Goal: Communication & Community: Participate in discussion

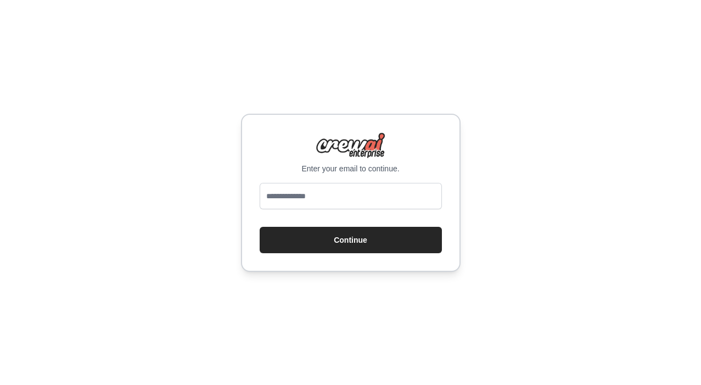
click at [323, 199] on input "email" at bounding box center [351, 196] width 182 height 26
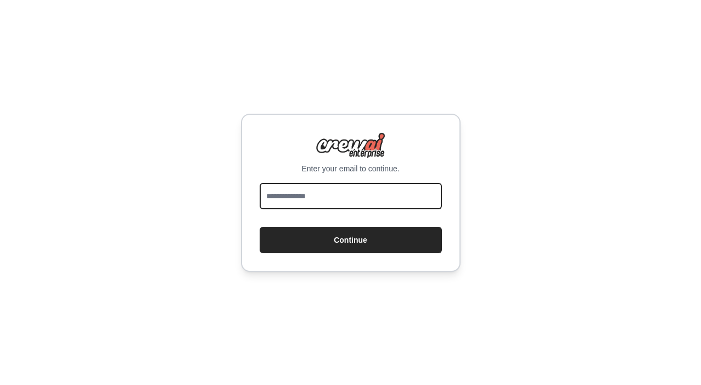
type input "**********"
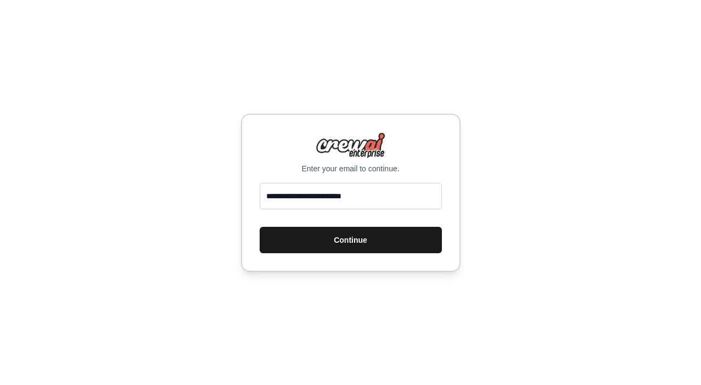
click at [331, 237] on button "Continue" at bounding box center [351, 240] width 182 height 26
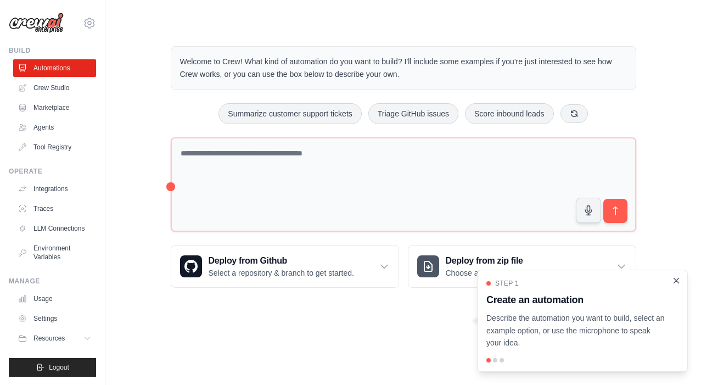
click at [677, 285] on icon "Close walkthrough" at bounding box center [676, 281] width 10 height 10
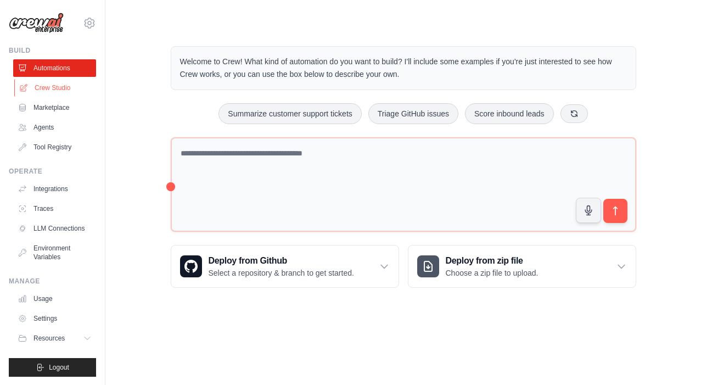
click at [49, 88] on link "Crew Studio" at bounding box center [55, 88] width 83 height 18
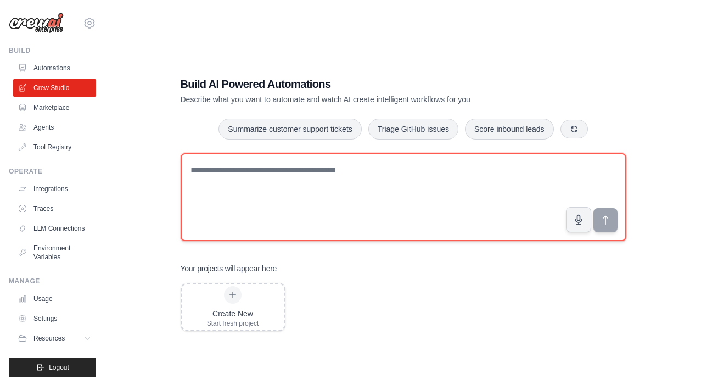
click at [271, 178] on textarea at bounding box center [404, 197] width 446 height 88
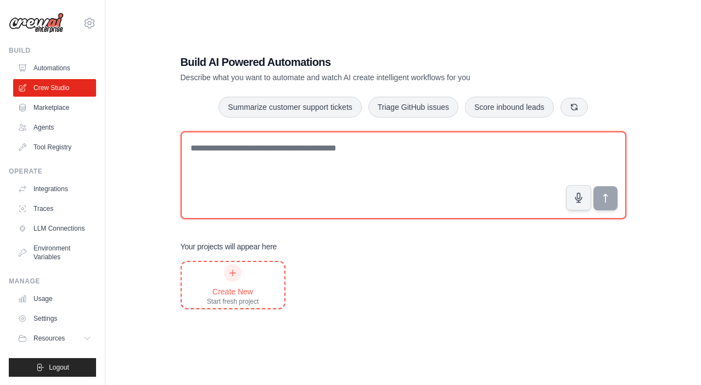
scroll to position [22, 0]
click at [296, 158] on textarea at bounding box center [404, 175] width 446 height 88
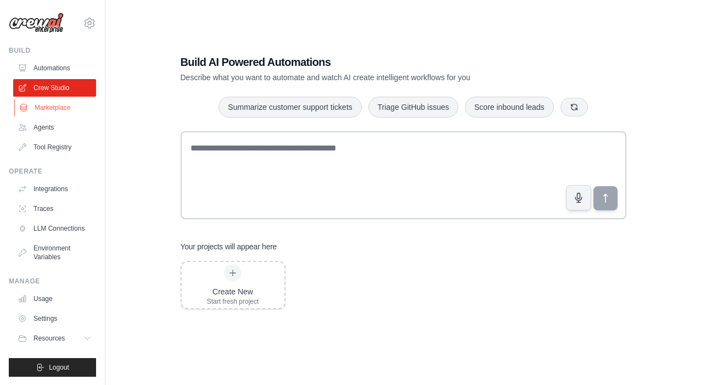
click at [67, 113] on link "Marketplace" at bounding box center [55, 108] width 83 height 18
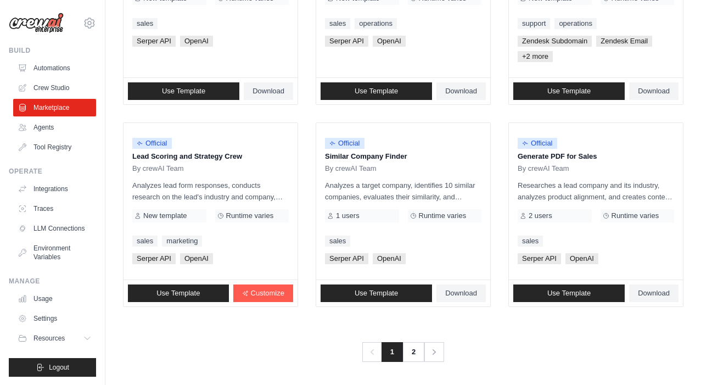
scroll to position [661, 0]
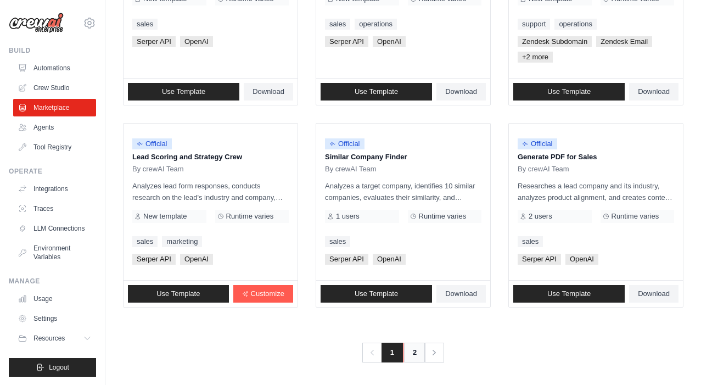
click at [413, 351] on link "2" at bounding box center [414, 352] width 22 height 20
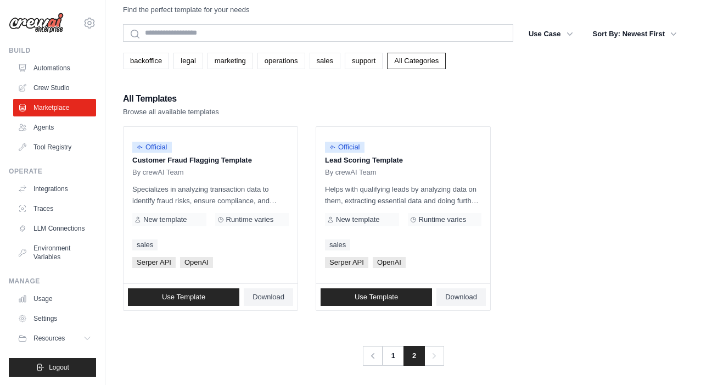
scroll to position [35, 0]
click at [395, 333] on div "Previous 1 2 Next" at bounding box center [403, 349] width 560 height 33
click at [395, 346] on link "1" at bounding box center [394, 356] width 22 height 20
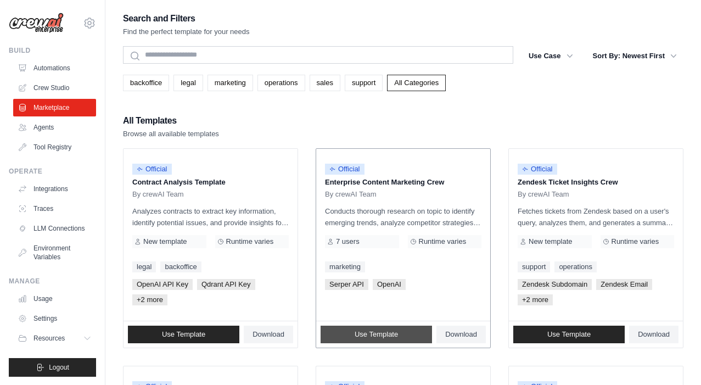
click at [374, 335] on span "Use Template" at bounding box center [376, 334] width 43 height 9
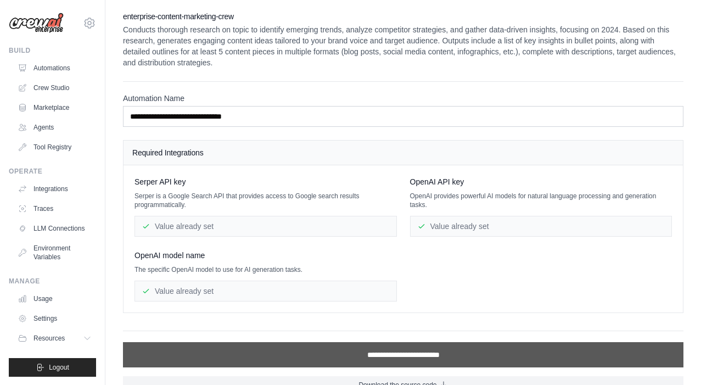
click at [367, 351] on input "**********" at bounding box center [403, 354] width 560 height 25
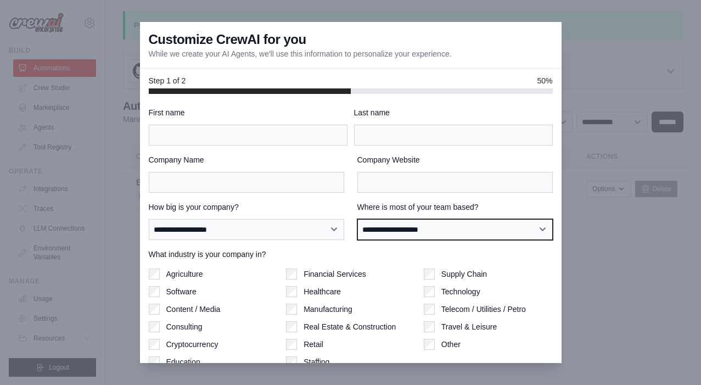
select select "******"
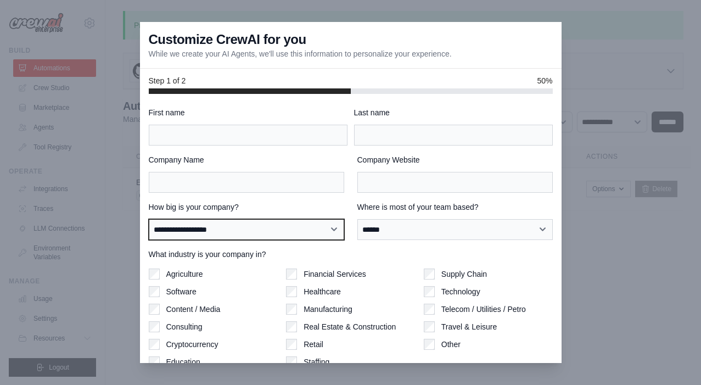
select select "**********"
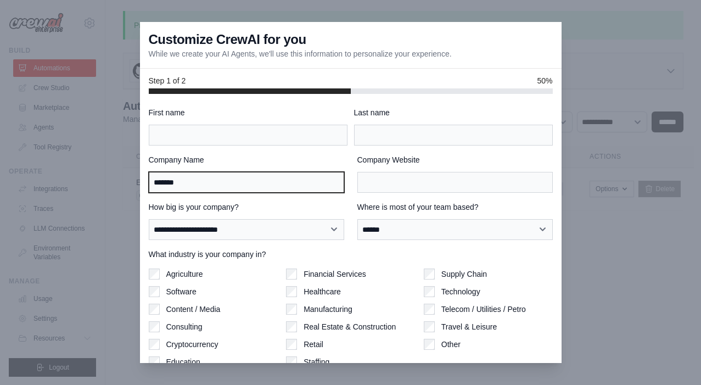
type input "*******"
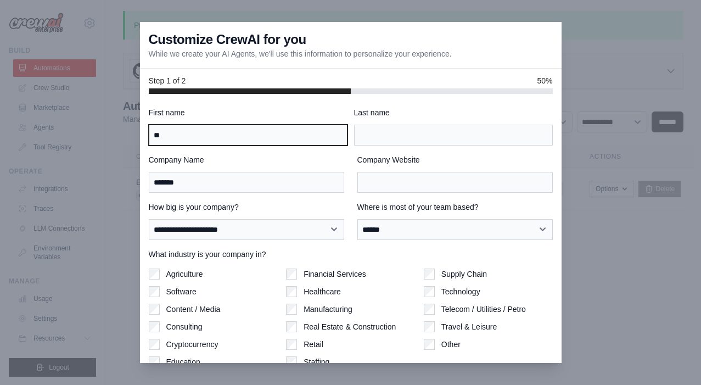
type input "*"
type input "******"
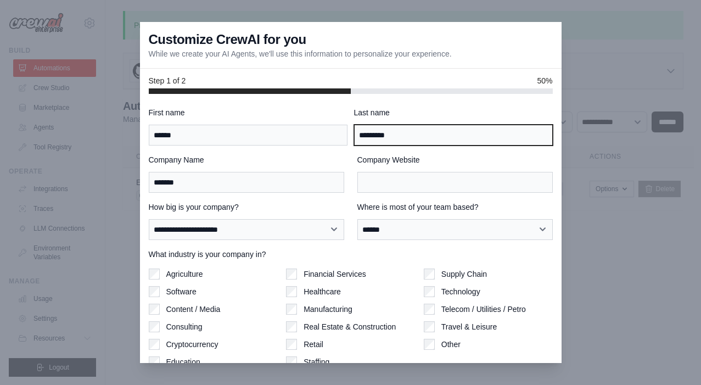
type input "*********"
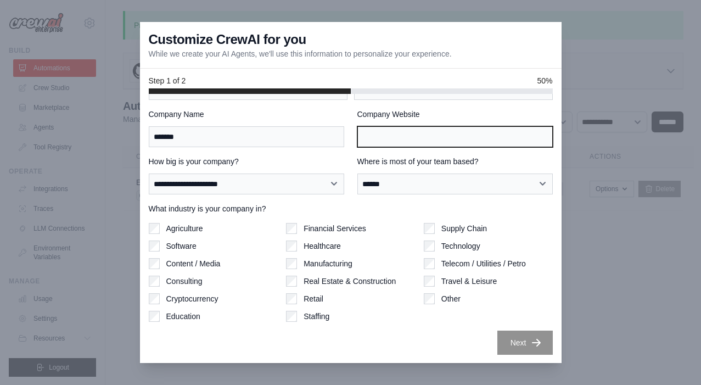
scroll to position [46, 0]
click at [429, 139] on input "Company Website" at bounding box center [454, 136] width 195 height 21
type input "******"
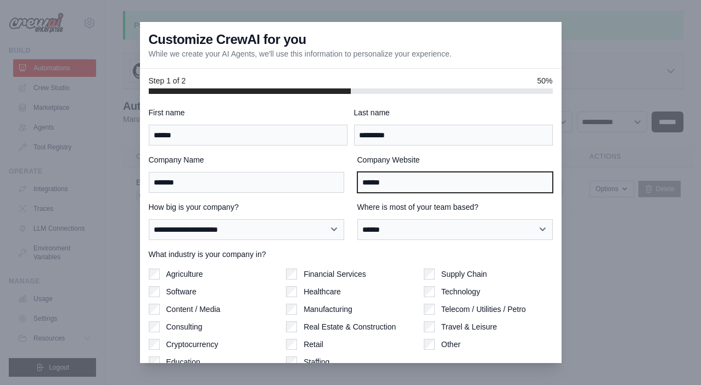
scroll to position [0, 0]
click at [438, 185] on input "******" at bounding box center [454, 182] width 195 height 21
type input "**********"
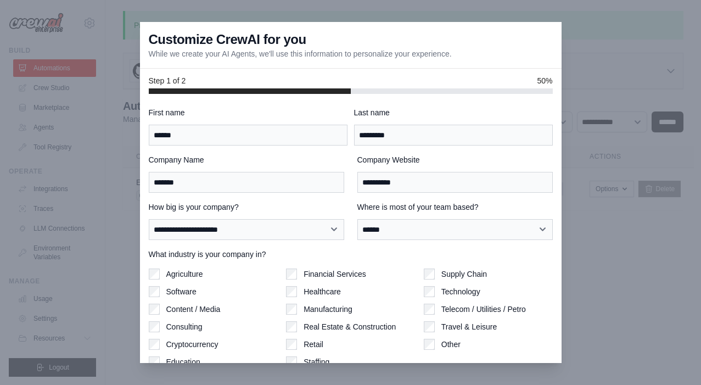
click at [475, 206] on label "Where is most of your team based?" at bounding box center [454, 206] width 195 height 11
click at [475, 219] on select "**********" at bounding box center [454, 229] width 195 height 21
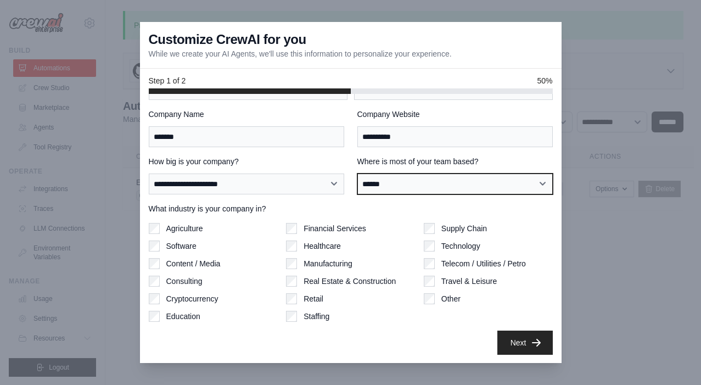
scroll to position [46, 0]
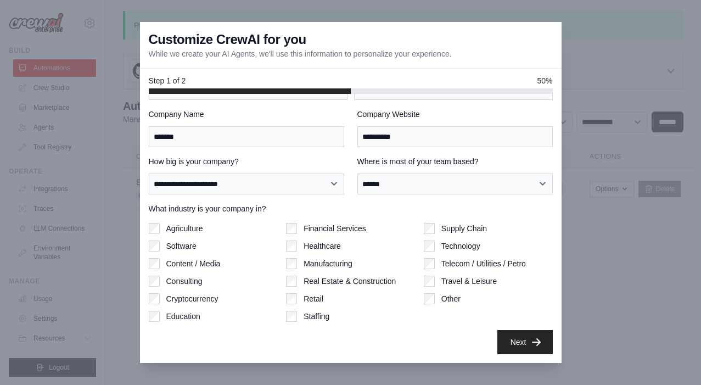
click at [511, 341] on button "Next" at bounding box center [524, 342] width 55 height 24
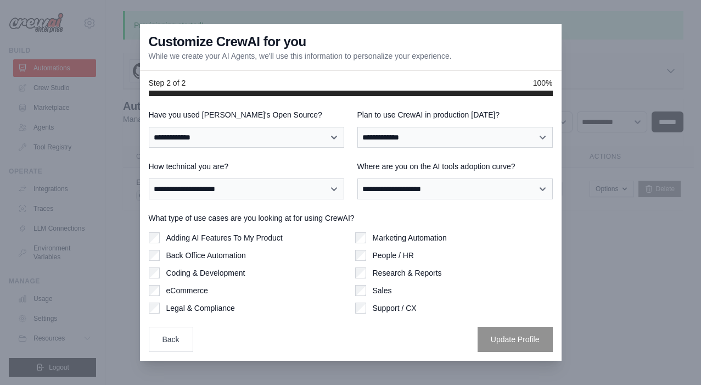
scroll to position [0, 0]
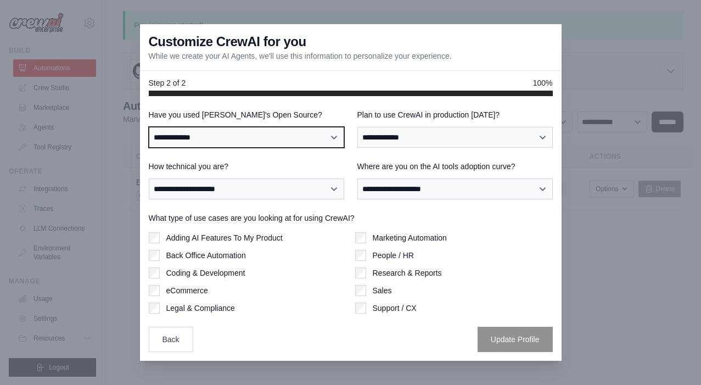
select select "**"
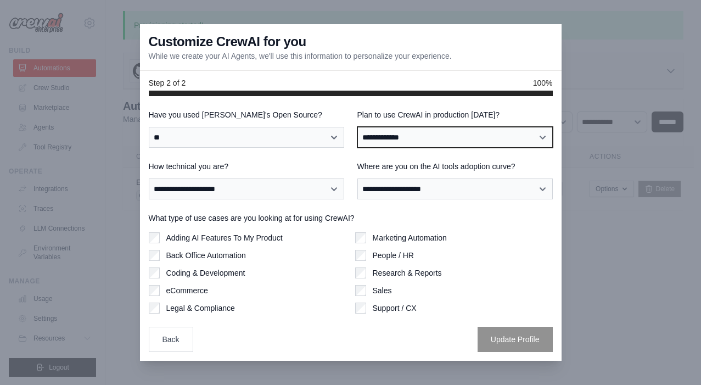
select select "****"
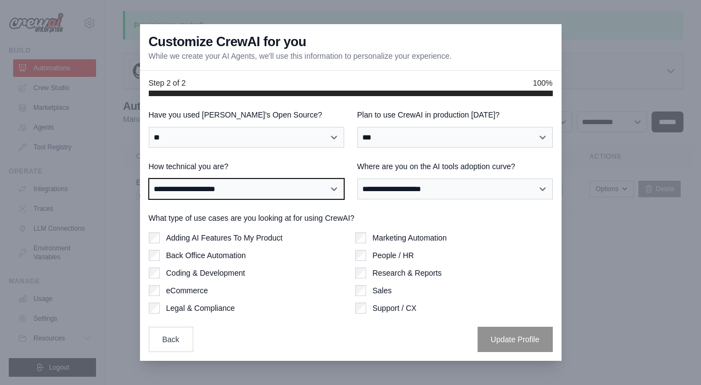
select select "**********"
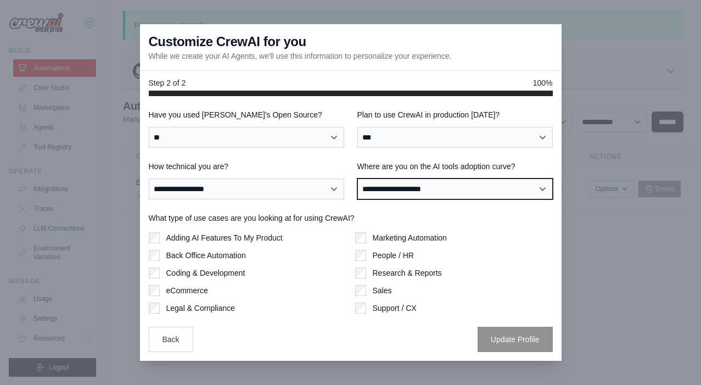
select select "**********"
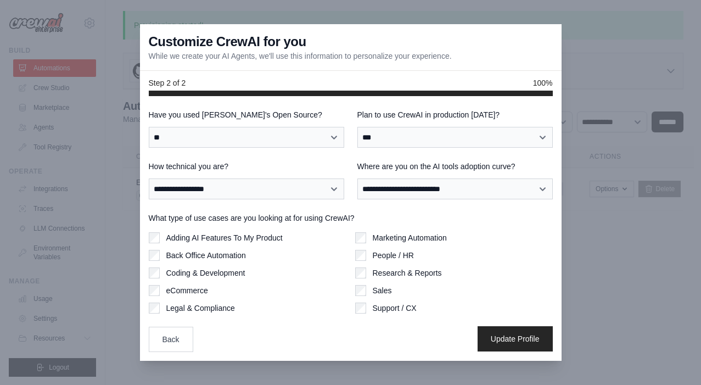
click at [505, 340] on button "Update Profile" at bounding box center [514, 338] width 75 height 25
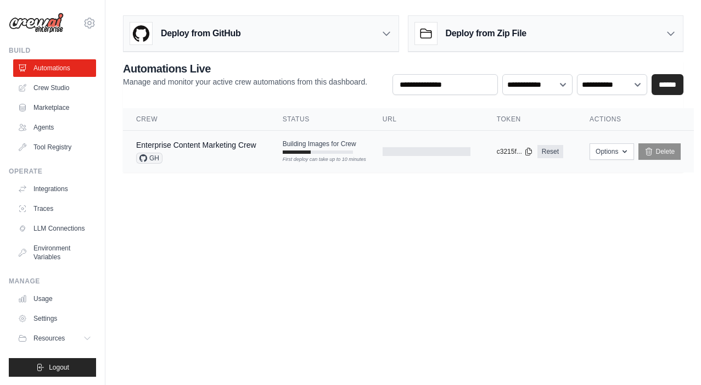
click at [343, 154] on td "Building Images for Crew First deploy can take up to 10 minutes" at bounding box center [319, 147] width 100 height 32
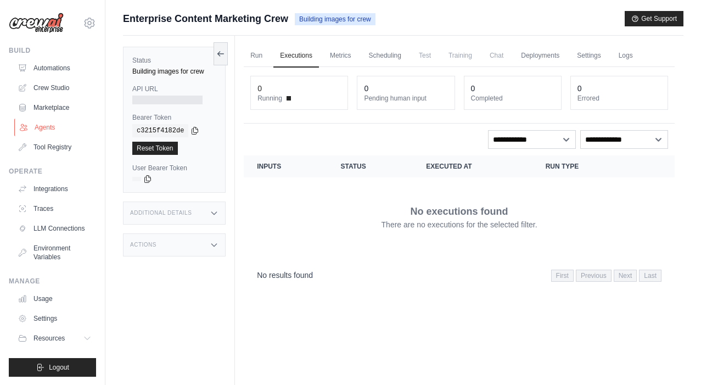
click at [60, 130] on link "Agents" at bounding box center [55, 128] width 83 height 18
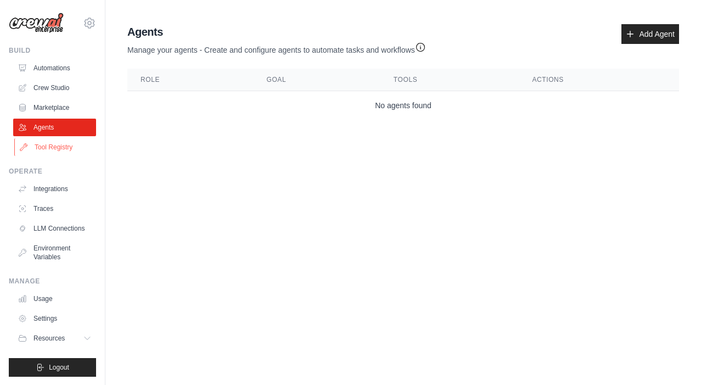
click at [61, 145] on link "Tool Registry" at bounding box center [55, 147] width 83 height 18
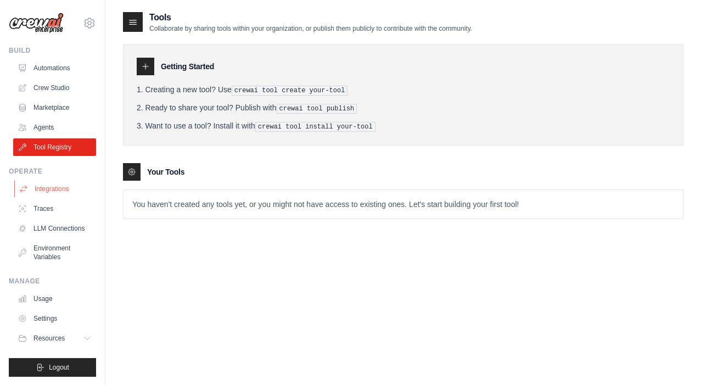
click at [54, 195] on link "Integrations" at bounding box center [55, 189] width 83 height 18
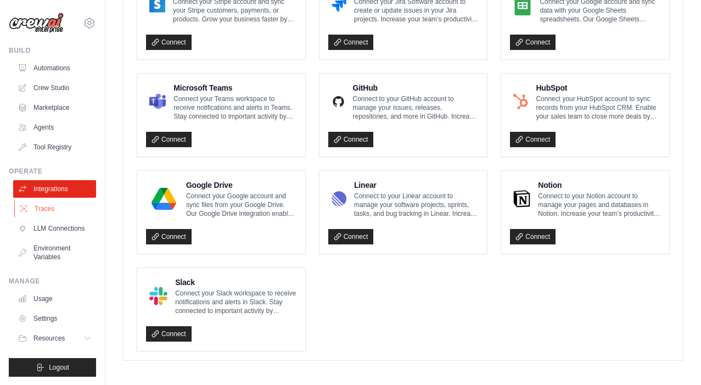
scroll to position [644, 0]
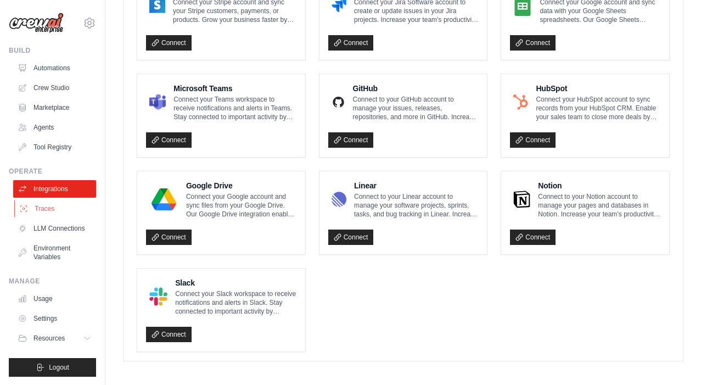
click at [48, 207] on link "Traces" at bounding box center [55, 209] width 83 height 18
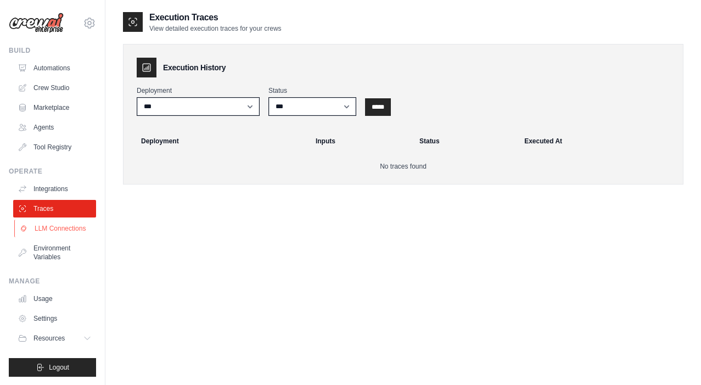
click at [60, 226] on link "LLM Connections" at bounding box center [55, 229] width 83 height 18
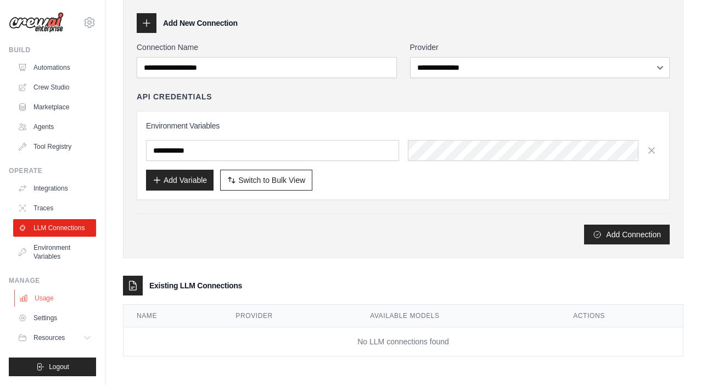
scroll to position [1, 0]
click at [55, 297] on link "Usage" at bounding box center [55, 298] width 83 height 18
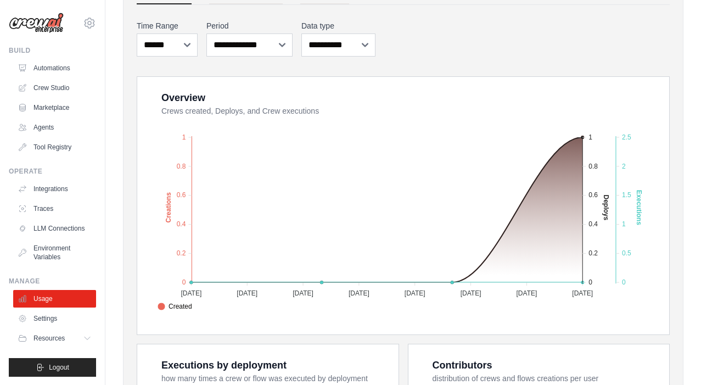
scroll to position [133, 0]
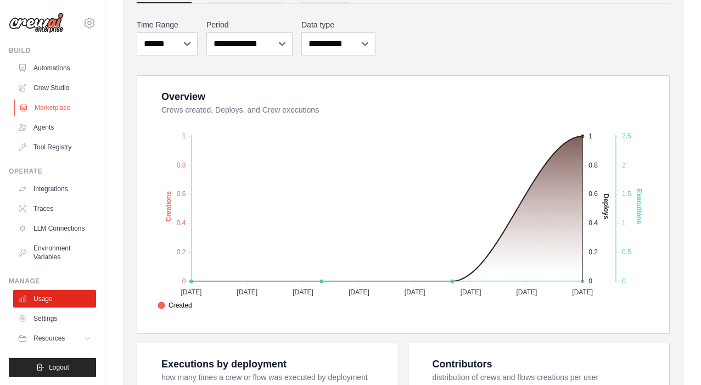
click at [58, 108] on link "Marketplace" at bounding box center [55, 108] width 83 height 18
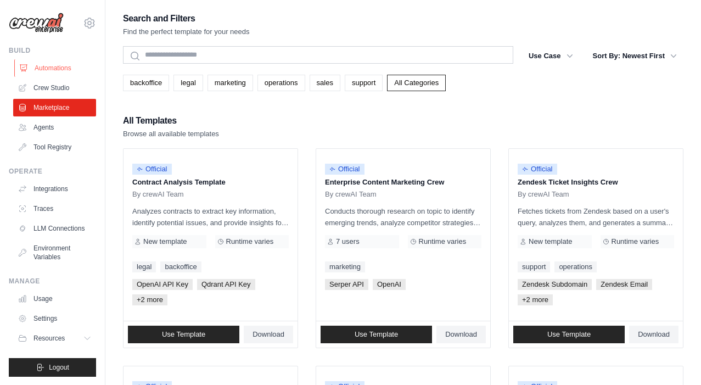
click at [59, 65] on link "Automations" at bounding box center [55, 68] width 83 height 18
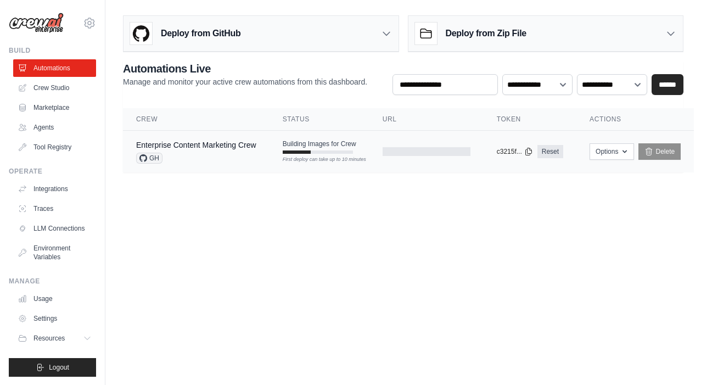
click at [313, 148] on div "Building Images for Crew First deploy can take up to 10 minutes" at bounding box center [320, 146] width 74 height 14
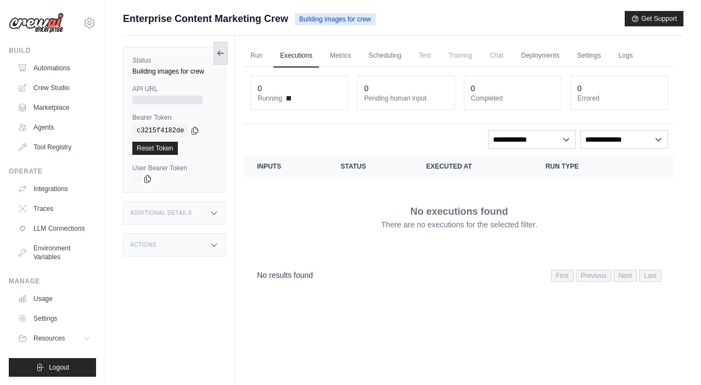
click at [220, 55] on icon at bounding box center [220, 53] width 9 height 9
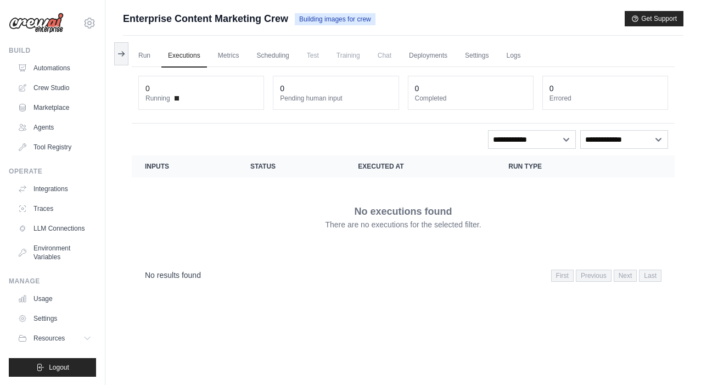
click at [154, 92] on div "0" at bounding box center [200, 88] width 111 height 11
click at [60, 90] on link "Crew Studio" at bounding box center [55, 88] width 83 height 18
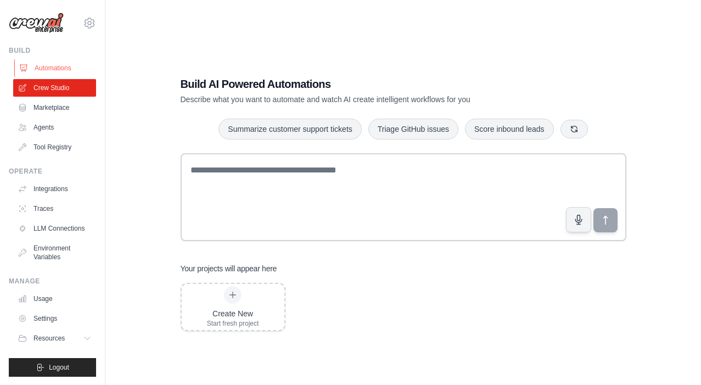
click at [60, 73] on link "Automations" at bounding box center [55, 68] width 83 height 18
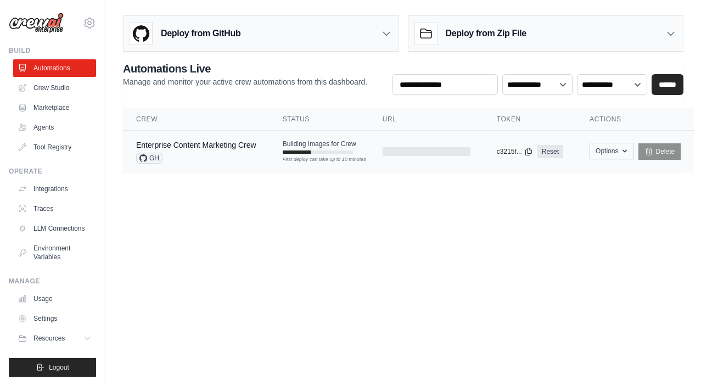
click at [616, 150] on button "Options" at bounding box center [611, 151] width 44 height 16
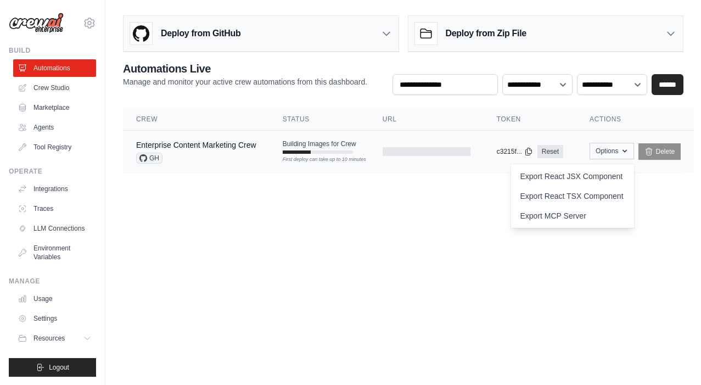
click at [613, 151] on button "Options" at bounding box center [611, 151] width 44 height 16
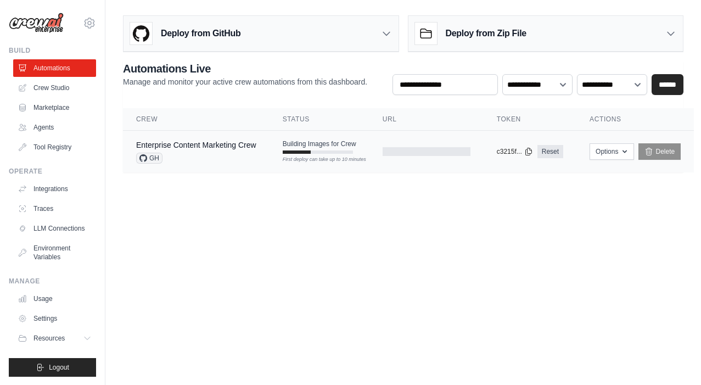
click at [308, 153] on div at bounding box center [297, 151] width 28 height 3
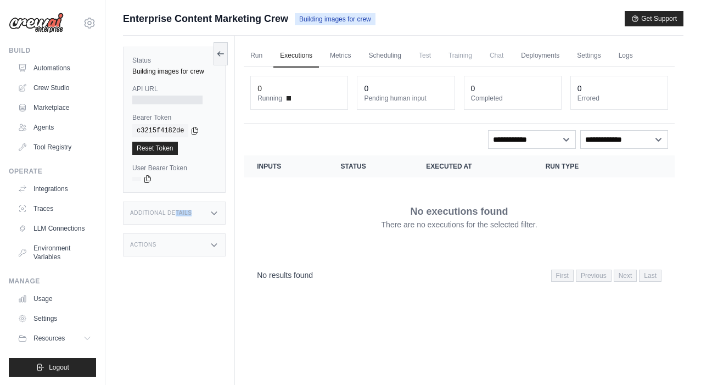
click at [177, 216] on h3 "Additional Details" at bounding box center [160, 213] width 61 height 7
click at [273, 62] on ul "Run Executions Metrics Scheduling Test Training Chat Deployments Settings Logs" at bounding box center [459, 55] width 431 height 23
click at [266, 60] on link "Run" at bounding box center [256, 55] width 25 height 23
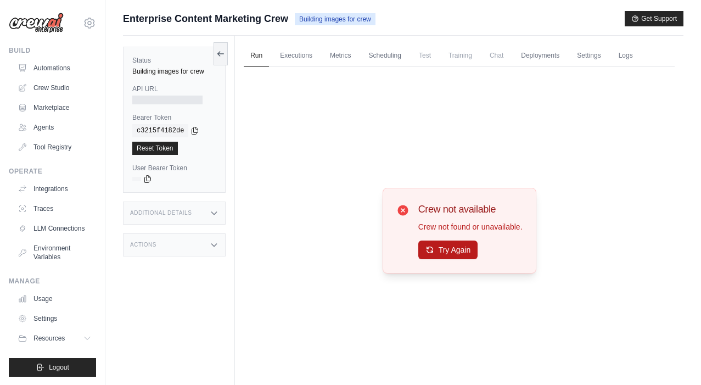
click at [458, 252] on button "Try Again" at bounding box center [448, 249] width 60 height 19
click at [450, 250] on button "Try Again" at bounding box center [448, 249] width 60 height 19
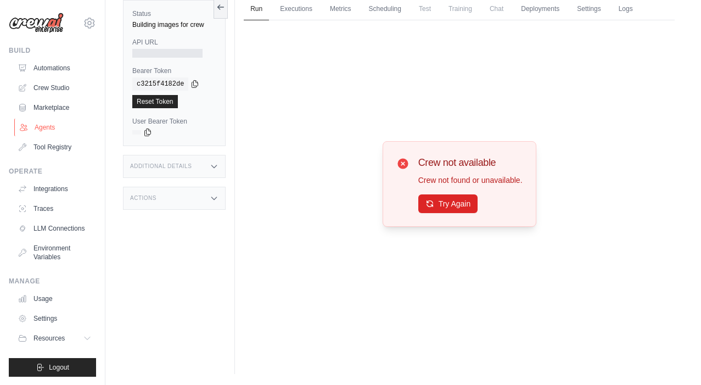
click at [55, 128] on link "Agents" at bounding box center [55, 128] width 83 height 18
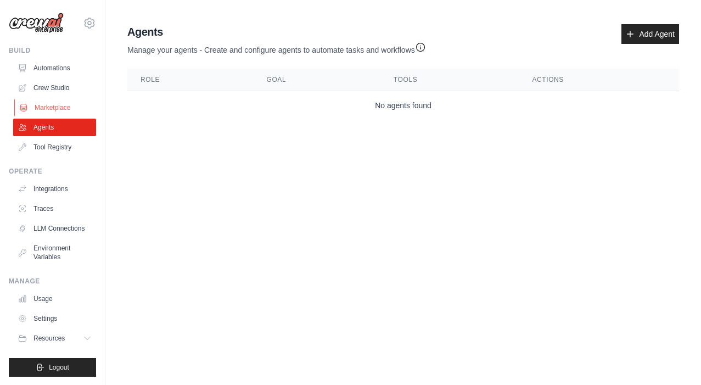
click at [63, 110] on link "Marketplace" at bounding box center [55, 108] width 83 height 18
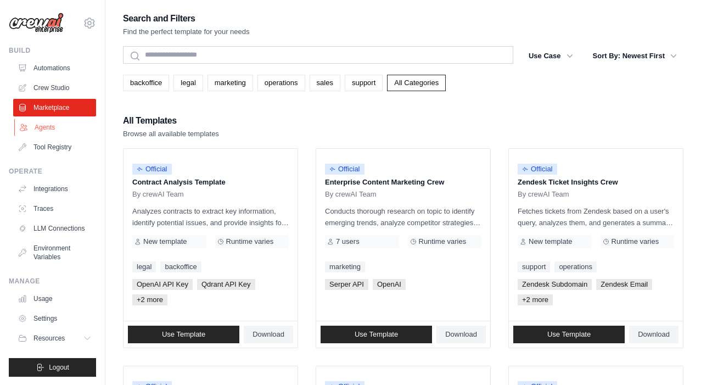
click at [68, 131] on link "Agents" at bounding box center [55, 128] width 83 height 18
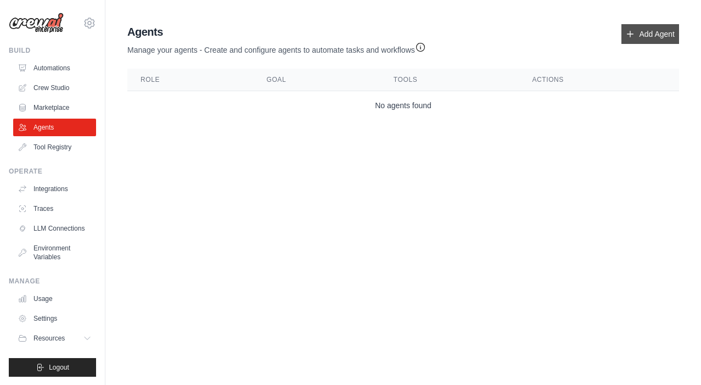
click at [658, 38] on link "Add Agent" at bounding box center [650, 34] width 58 height 20
click at [634, 30] on link "Add Agent" at bounding box center [650, 34] width 58 height 20
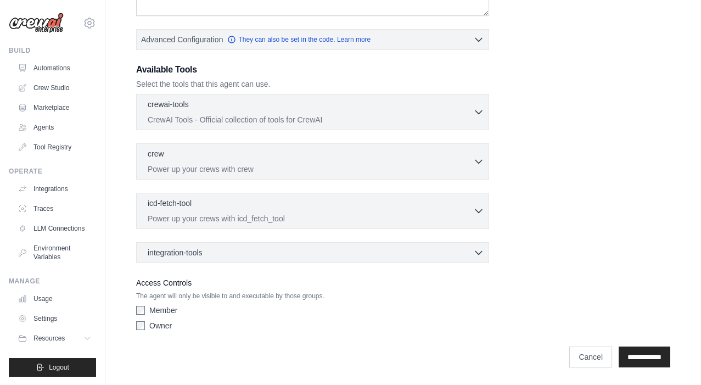
scroll to position [254, 0]
click at [238, 113] on div "crewai-tools 0 selected CrewAI Tools - Official collection of tools for CrewAI" at bounding box center [310, 111] width 325 height 26
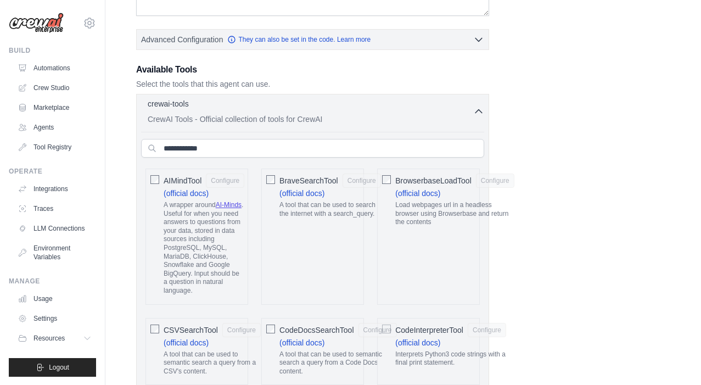
click at [238, 113] on div "crewai-tools 0 selected CrewAI Tools - Official collection of tools for CrewAI" at bounding box center [310, 111] width 325 height 26
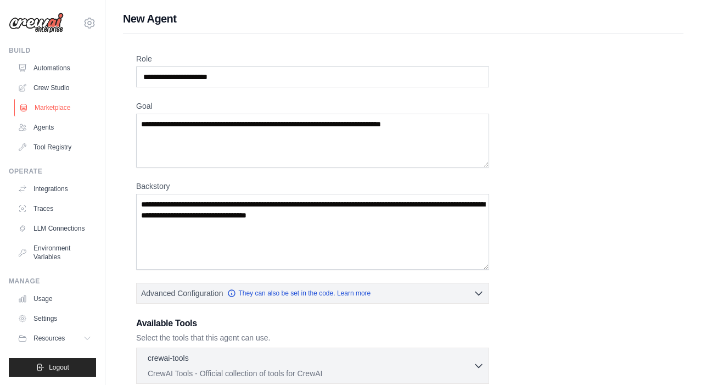
scroll to position [0, 0]
click at [55, 72] on link "Automations" at bounding box center [55, 68] width 83 height 18
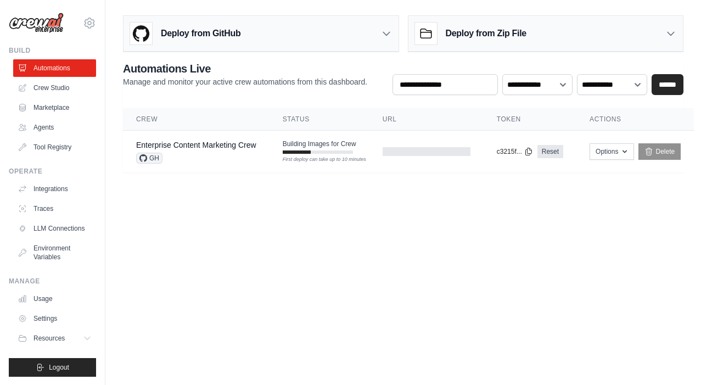
click at [386, 33] on icon at bounding box center [386, 33] width 11 height 11
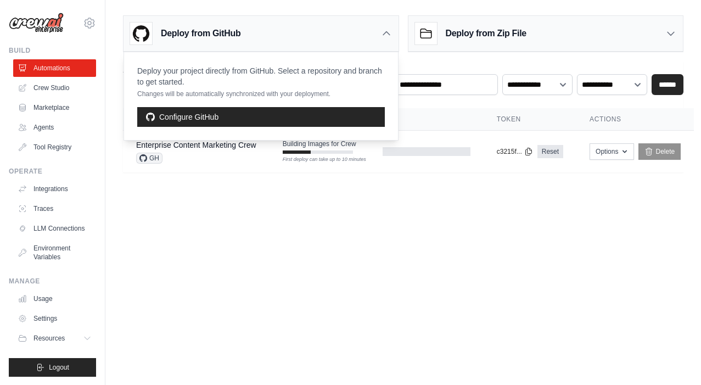
click at [386, 33] on icon at bounding box center [386, 33] width 11 height 11
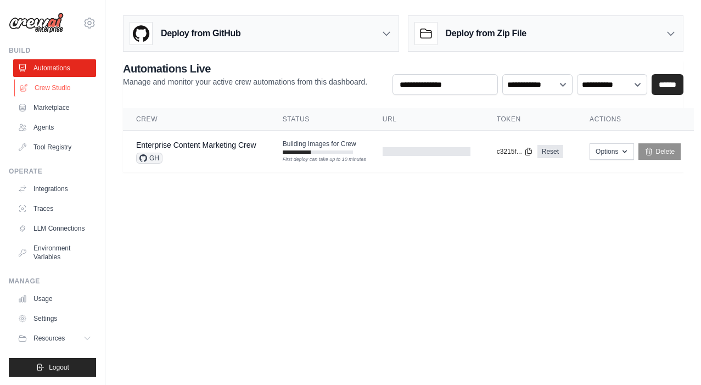
click at [65, 88] on link "Crew Studio" at bounding box center [55, 88] width 83 height 18
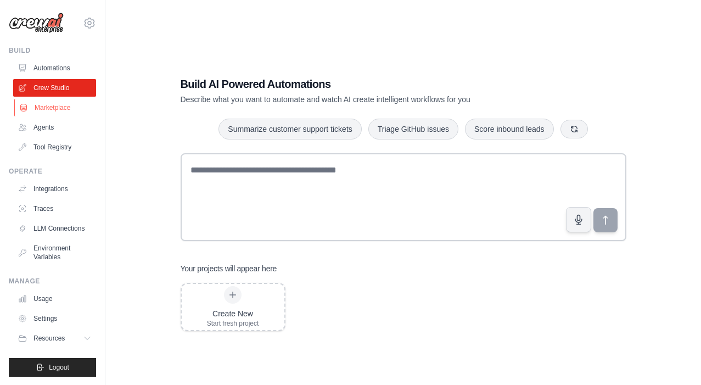
click at [63, 107] on link "Marketplace" at bounding box center [55, 108] width 83 height 18
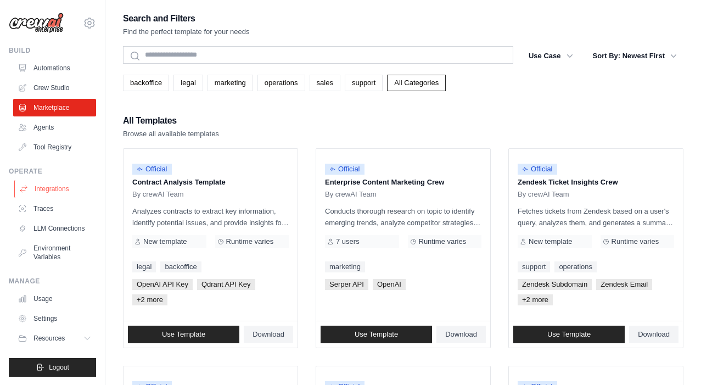
click at [58, 190] on link "Integrations" at bounding box center [55, 189] width 83 height 18
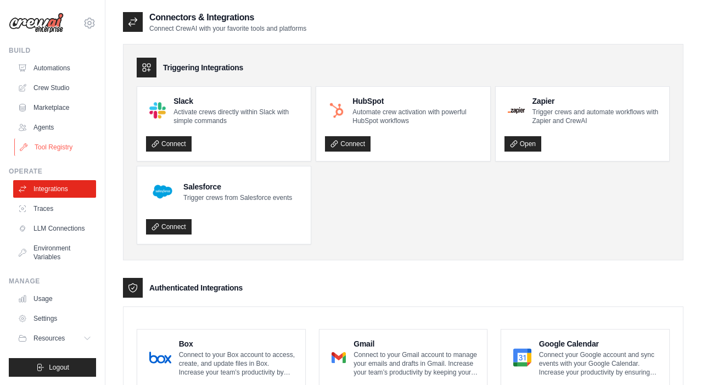
click at [58, 146] on link "Tool Registry" at bounding box center [55, 147] width 83 height 18
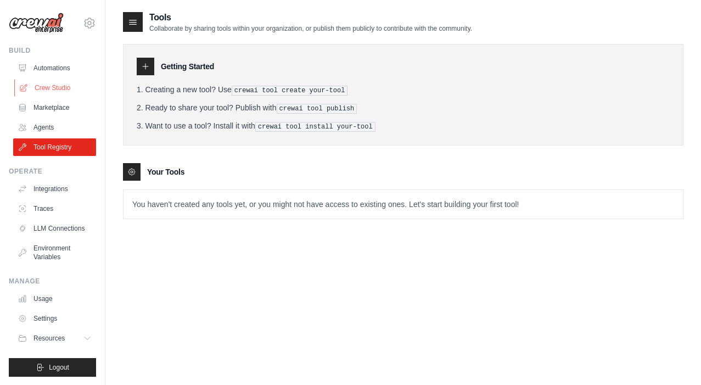
click at [52, 88] on link "Crew Studio" at bounding box center [55, 88] width 83 height 18
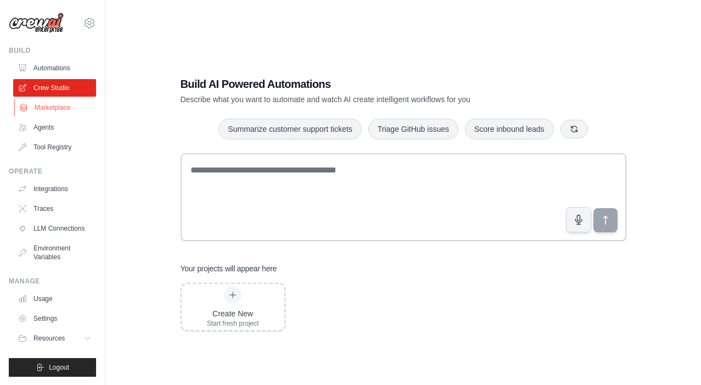
click at [49, 100] on link "Marketplace" at bounding box center [55, 108] width 83 height 18
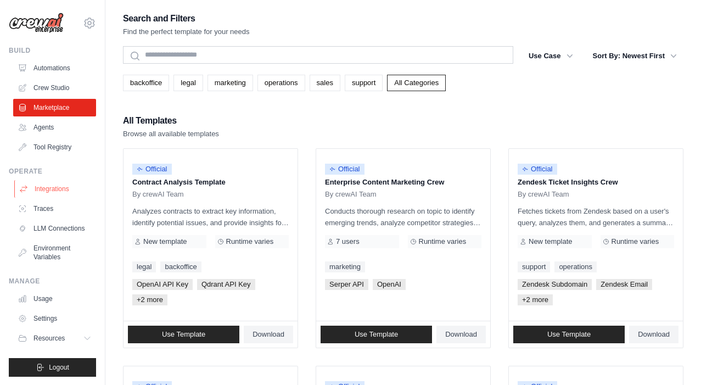
click at [40, 189] on link "Integrations" at bounding box center [55, 189] width 83 height 18
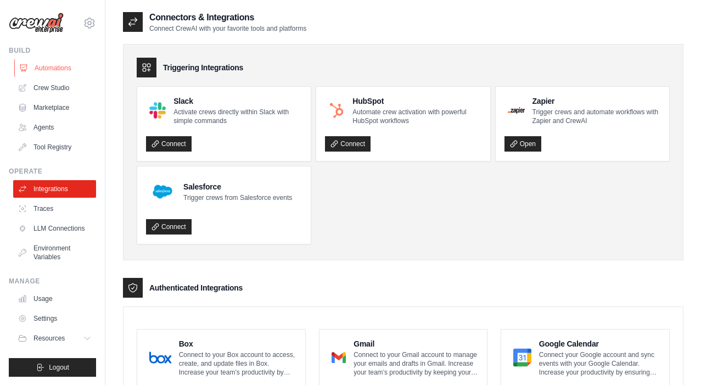
click at [51, 67] on link "Automations" at bounding box center [55, 68] width 83 height 18
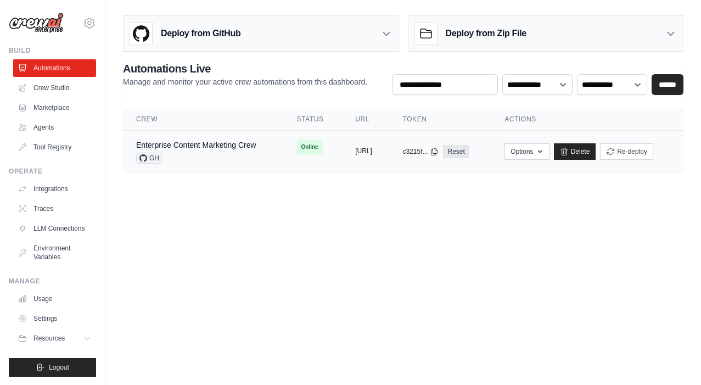
click at [372, 149] on button "https://enterprise-content-marketin" at bounding box center [363, 151] width 17 height 9
click at [549, 149] on button "Options" at bounding box center [526, 151] width 44 height 16
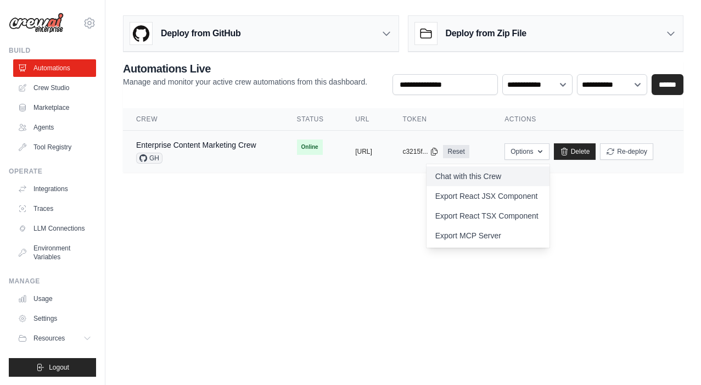
click at [538, 174] on link "Chat with this Crew" at bounding box center [487, 176] width 123 height 20
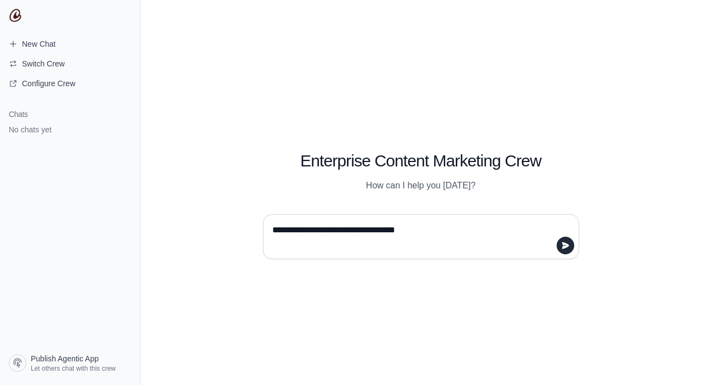
type textarea "**********"
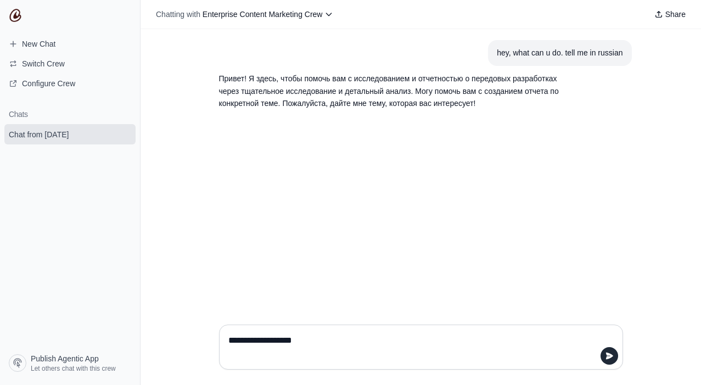
type textarea "**********"
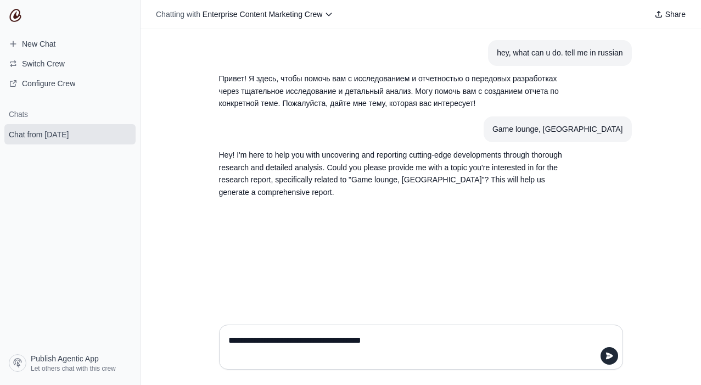
type textarea "**********"
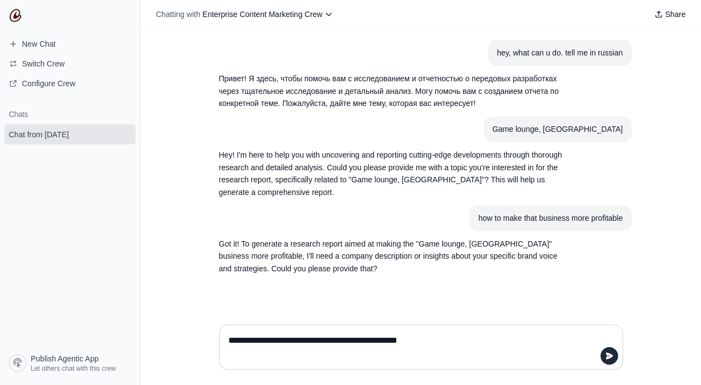
type textarea "**********"
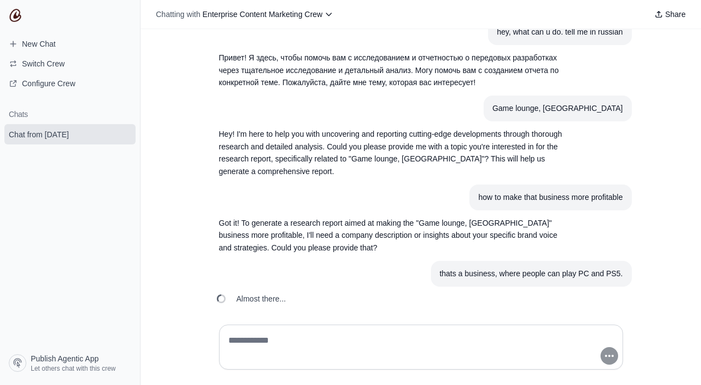
scroll to position [46, 0]
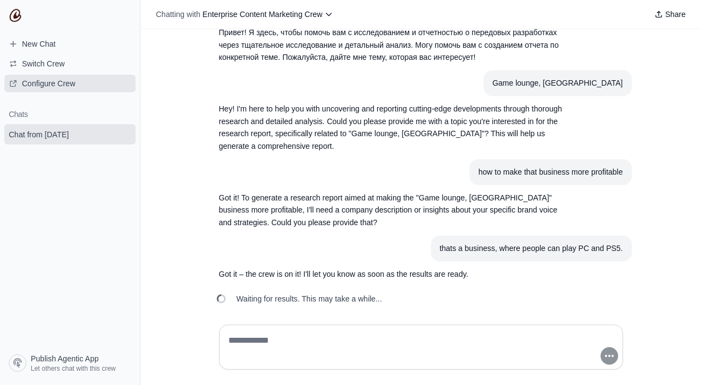
click at [60, 83] on span "Configure Crew" at bounding box center [48, 83] width 53 height 11
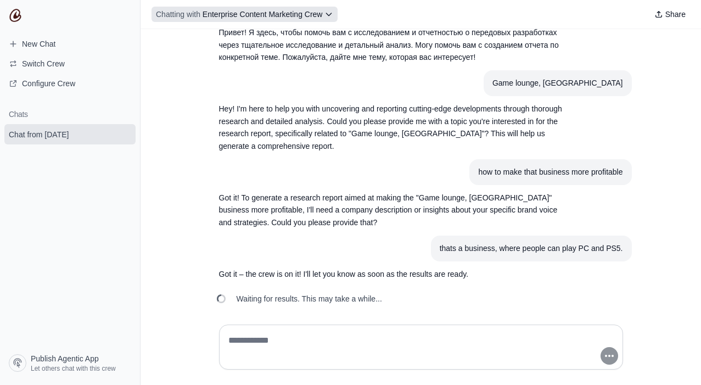
click at [328, 13] on icon at bounding box center [328, 14] width 9 height 9
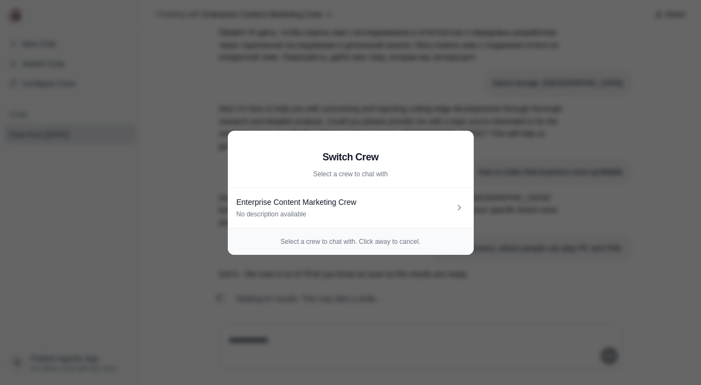
click at [502, 123] on aside "Switch Crew Select a crew to chat with Enterprise Content Marketing Crew No des…" at bounding box center [350, 192] width 701 height 385
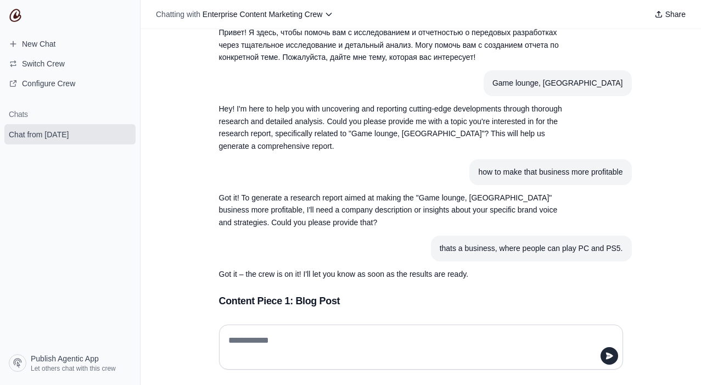
scroll to position [651, 0]
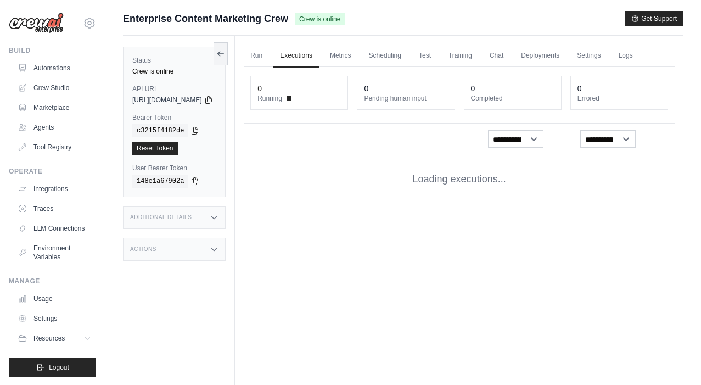
click at [130, 221] on h3 "Additional Details" at bounding box center [160, 217] width 61 height 7
click at [130, 217] on h3 "Additional Details" at bounding box center [160, 217] width 61 height 7
click at [130, 247] on h3 "Actions" at bounding box center [143, 249] width 26 height 7
click at [595, 1] on main "Submit a support request Describe your issue or question * Please be specific a…" at bounding box center [402, 215] width 595 height 431
